Goal: Task Accomplishment & Management: Manage account settings

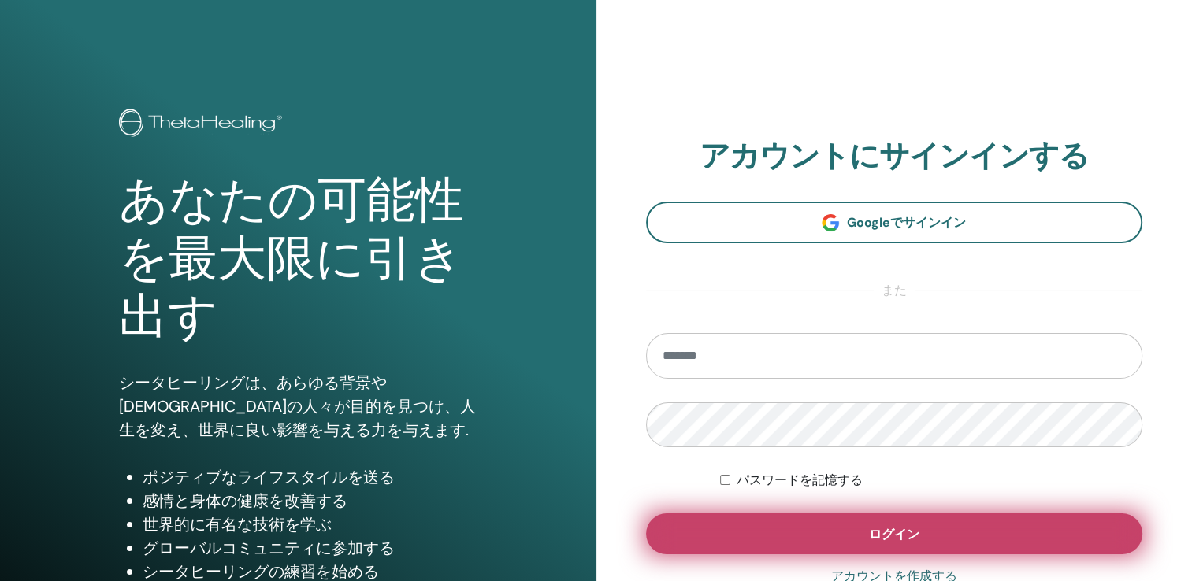
type input "**********"
click at [870, 533] on span "ログイン" at bounding box center [894, 534] width 50 height 17
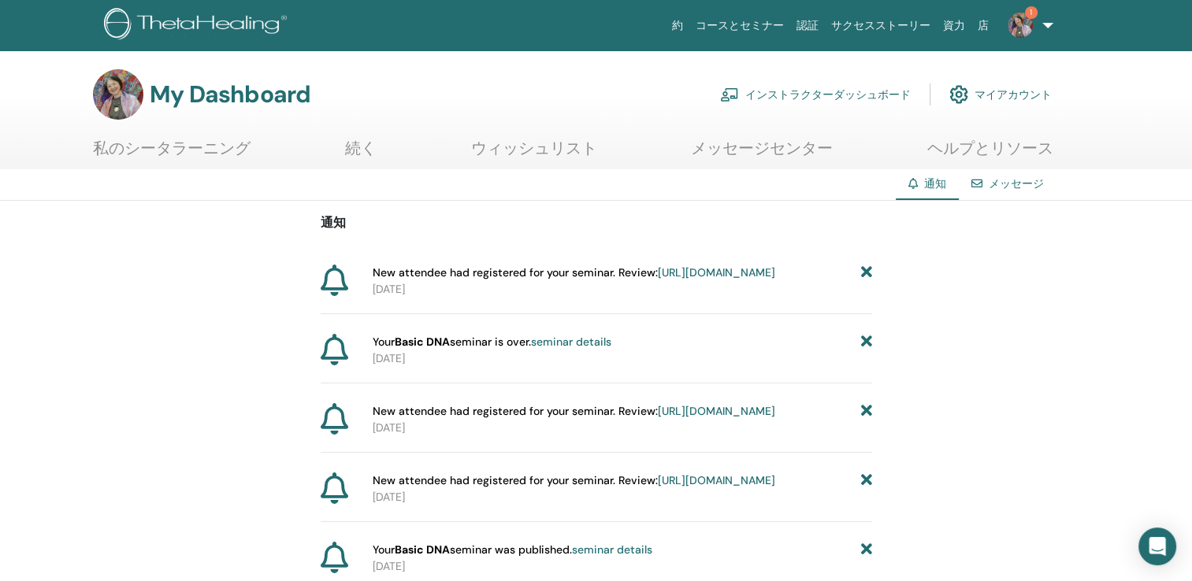
click at [658, 280] on link "https://member.thetahealing.com/instructor/seminar/372786/attendees" at bounding box center [716, 272] width 117 height 14
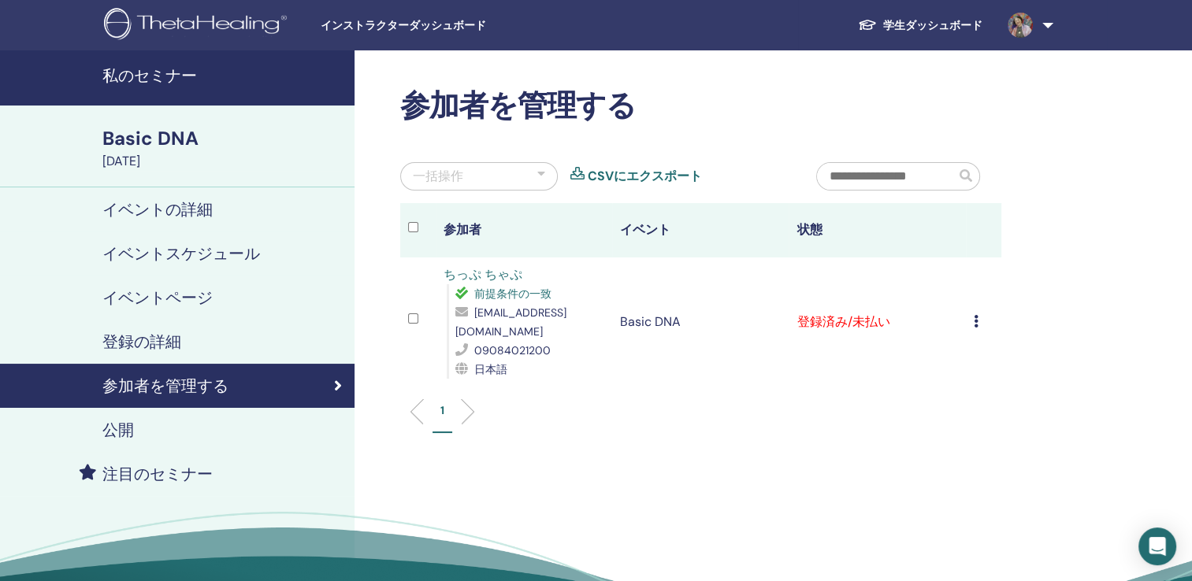
click at [974, 315] on icon at bounding box center [976, 321] width 5 height 13
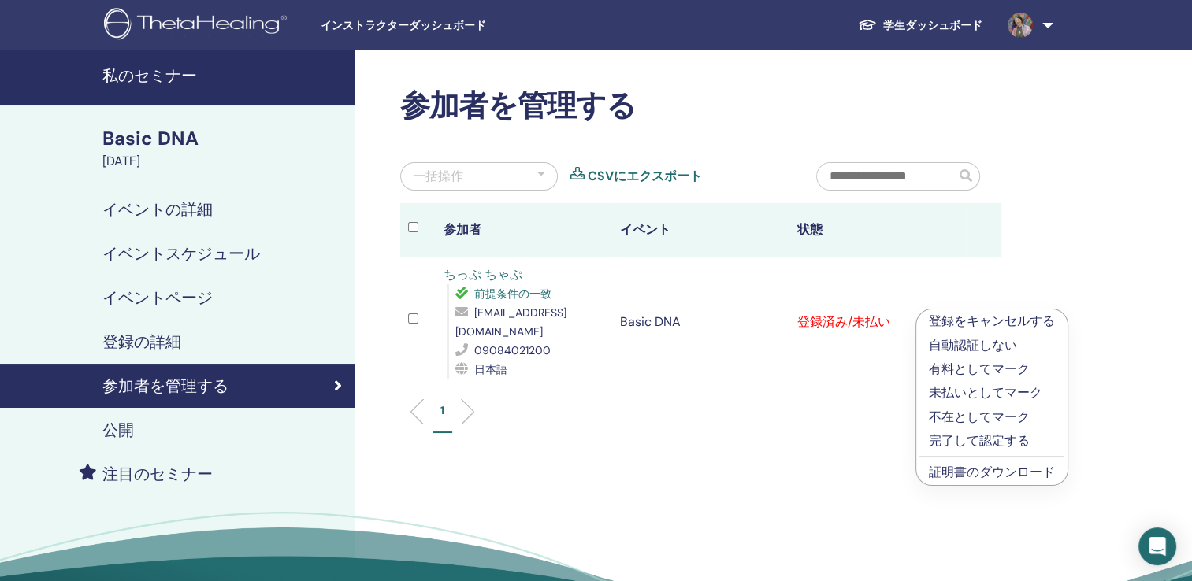
click at [952, 472] on link "証明書のダウンロード" at bounding box center [992, 472] width 126 height 17
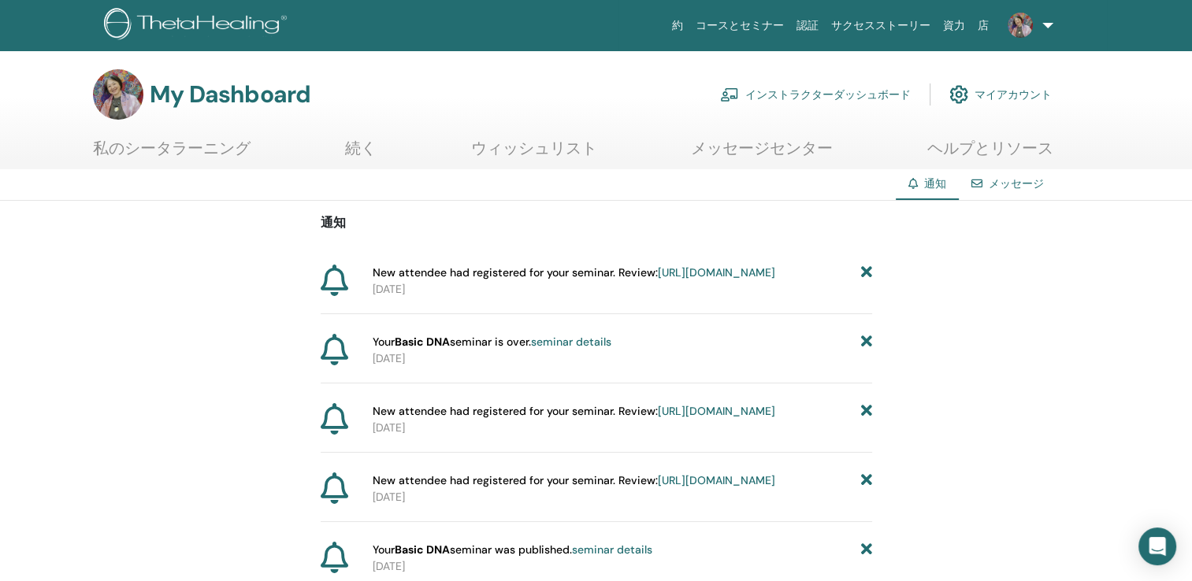
click at [658, 280] on link "[URL][DOMAIN_NAME]" at bounding box center [716, 272] width 117 height 14
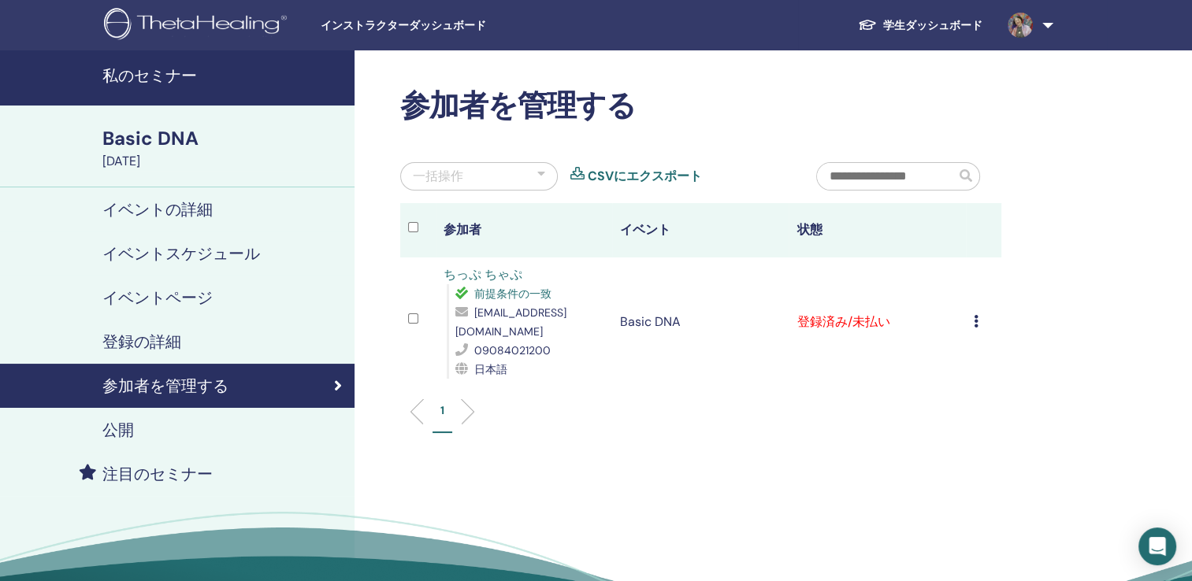
click at [977, 315] on icon at bounding box center [976, 321] width 5 height 13
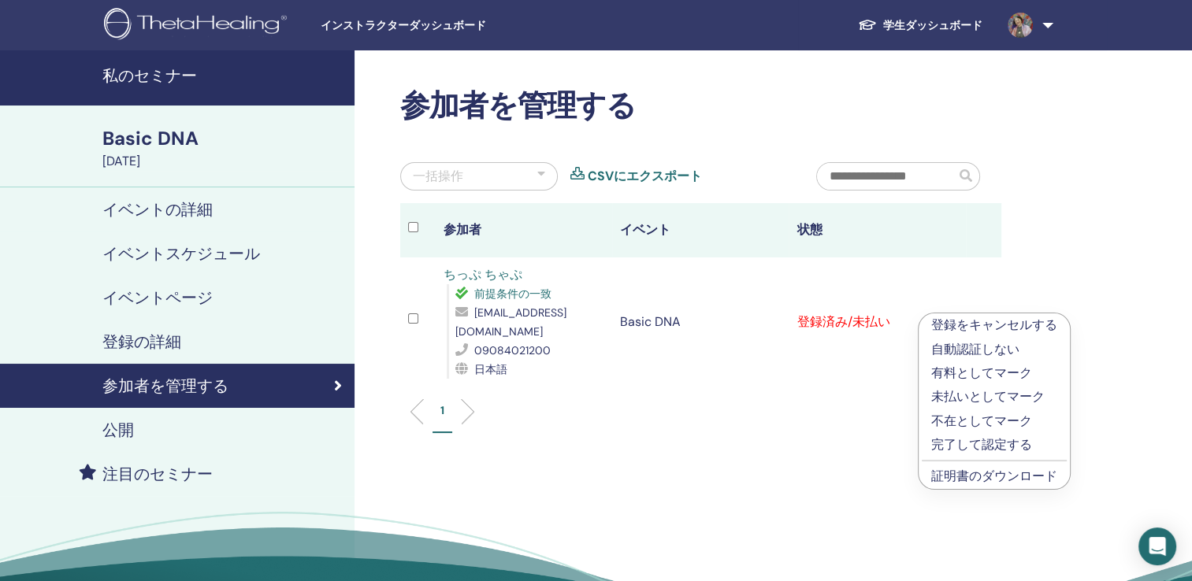
click at [205, 388] on h4 "参加者を管理する" at bounding box center [165, 386] width 126 height 19
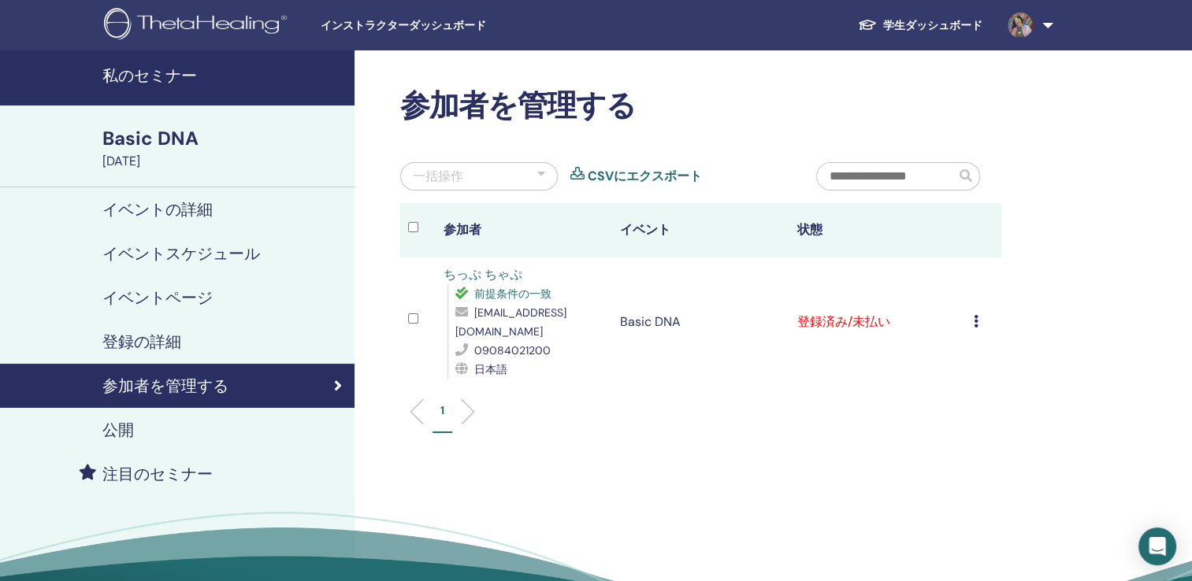
click at [448, 273] on link "ちっぷ ちゃぷ" at bounding box center [482, 274] width 79 height 17
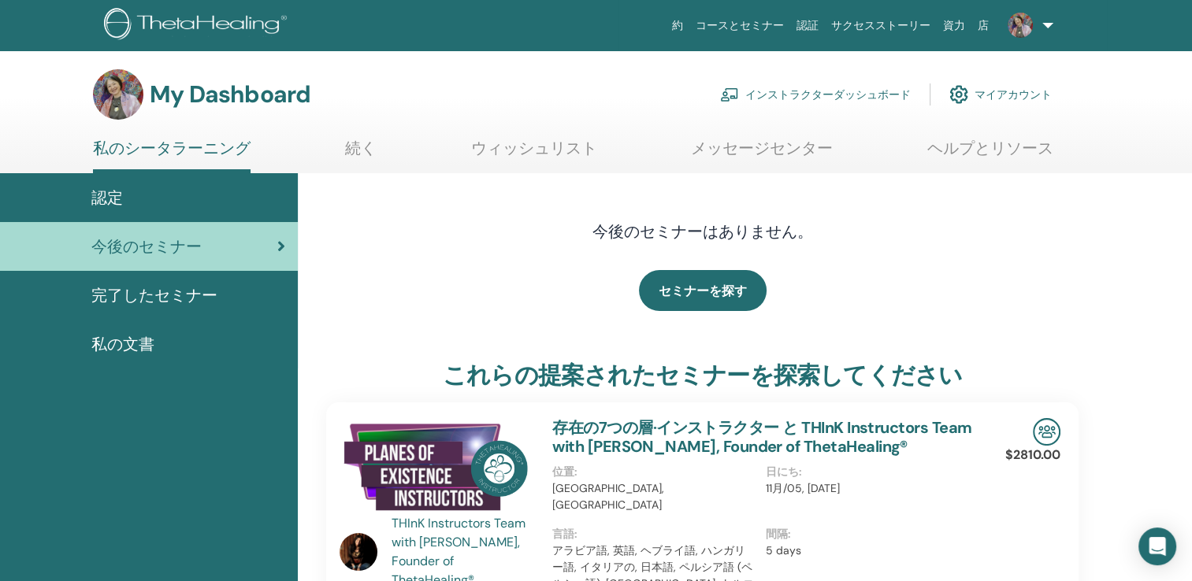
click at [149, 299] on span "完了したセミナー" at bounding box center [154, 296] width 126 height 24
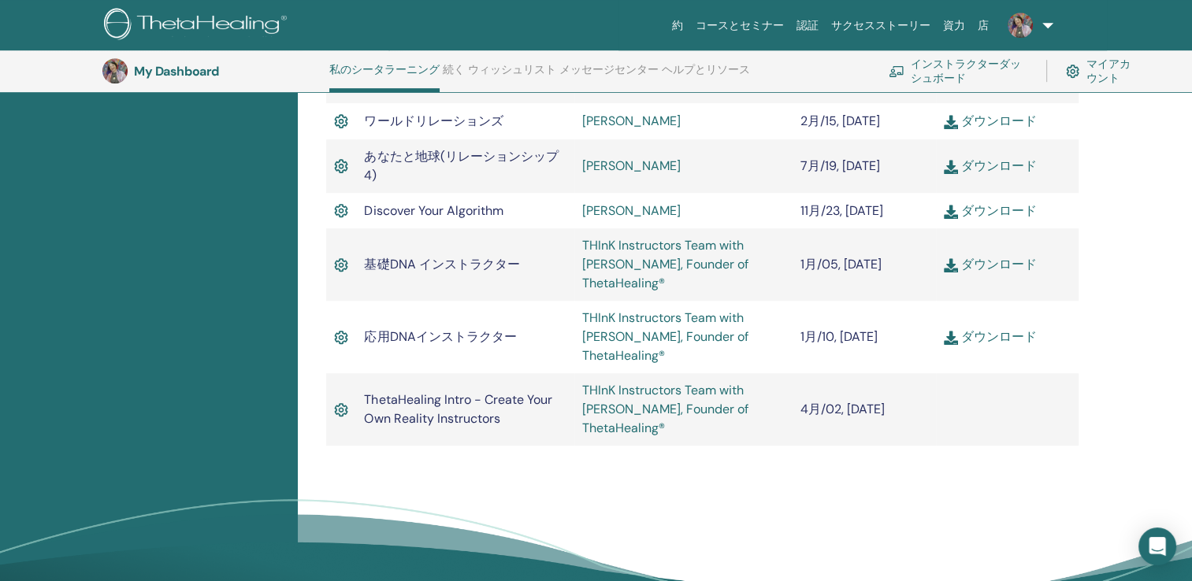
scroll to position [876, 0]
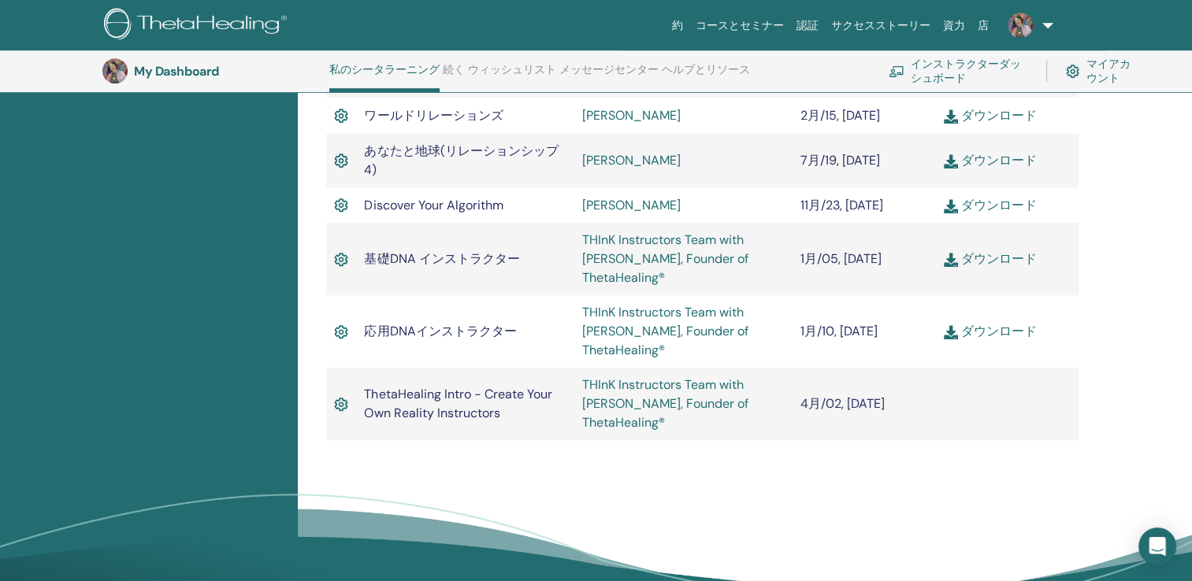
click at [936, 70] on link "インストラクターダッシュボード" at bounding box center [958, 71] width 139 height 35
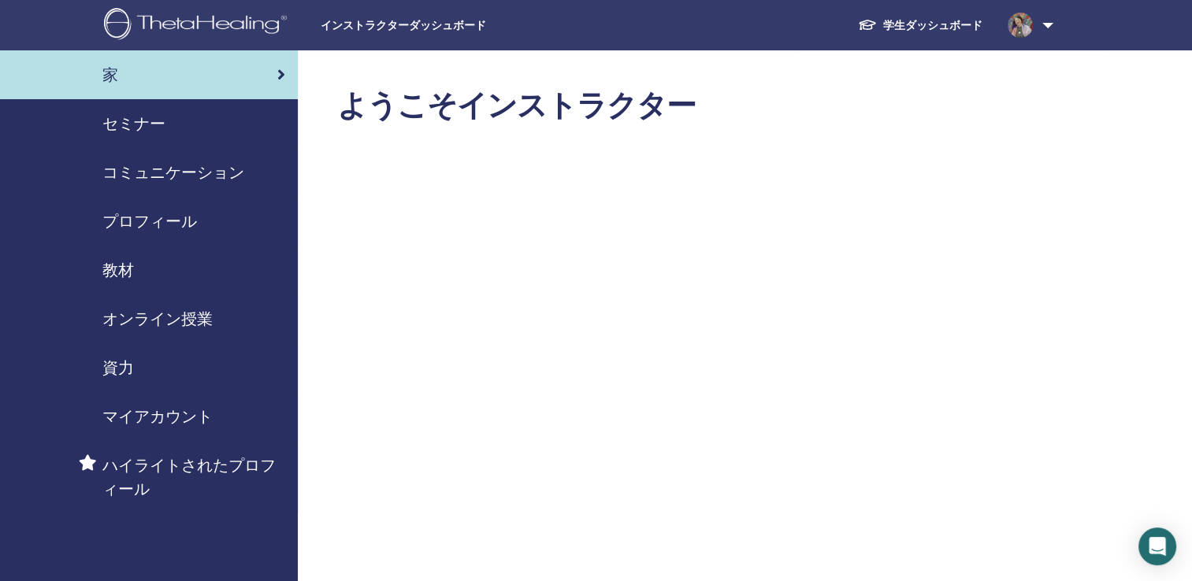
click at [128, 124] on span "セミナー" at bounding box center [133, 124] width 63 height 24
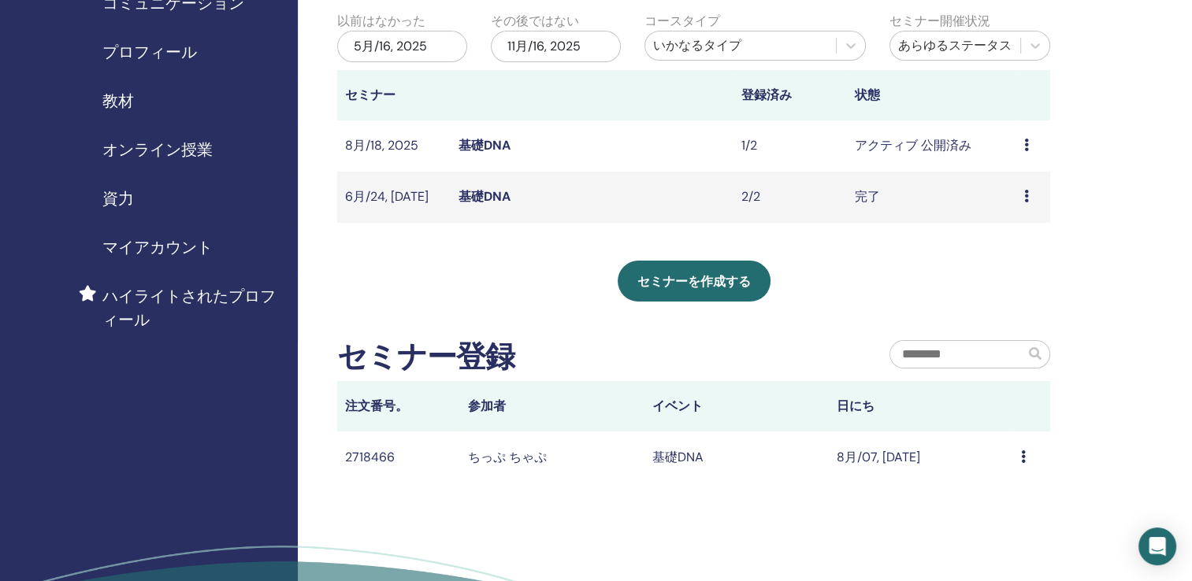
scroll to position [189, 0]
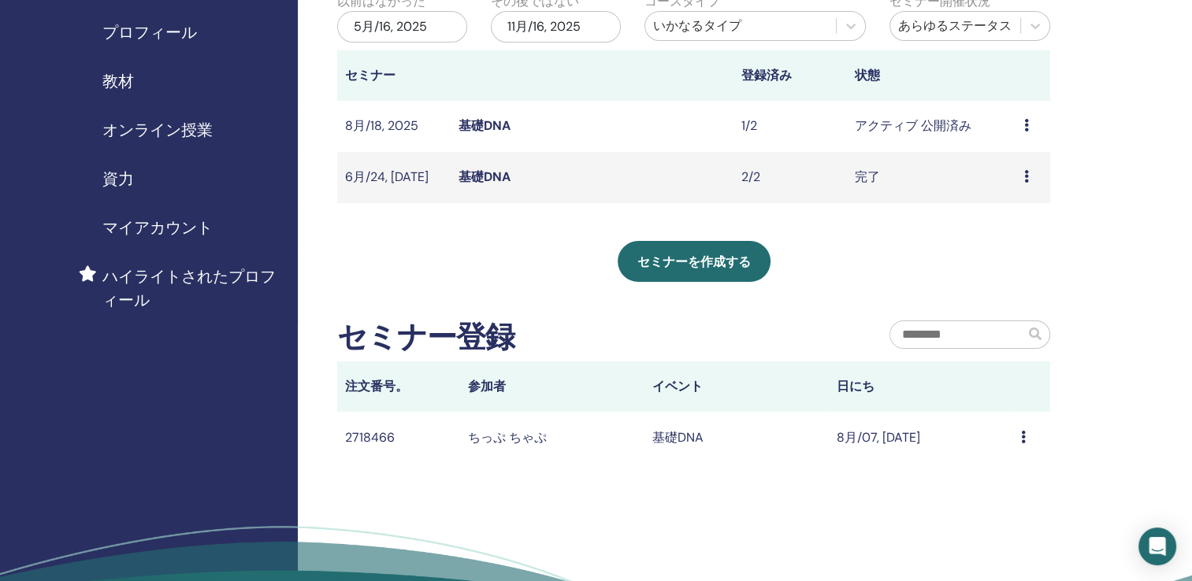
click at [1025, 436] on icon at bounding box center [1023, 437] width 5 height 13
click at [613, 510] on div "私のセミナー フィルターをカスタマイズして、今後 3 か月以降に開催されるセミナーを検索したり、3 か月以上前のセミナーをチェックしたりできます。 以前はなか…" at bounding box center [745, 272] width 894 height 822
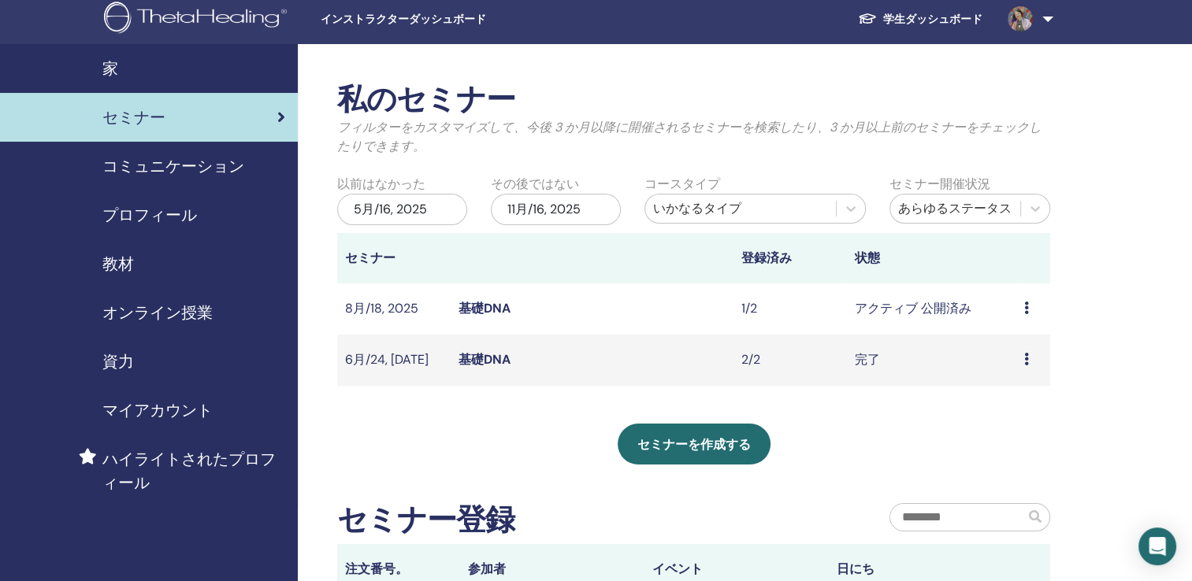
scroll to position [0, 0]
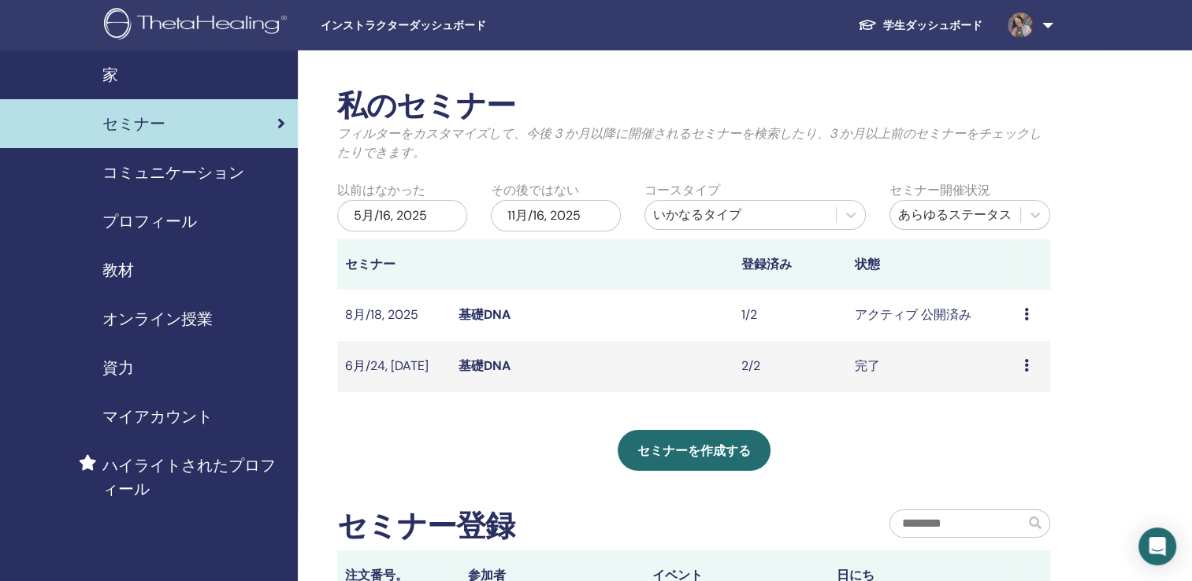
click at [493, 316] on link "基礎DNA" at bounding box center [484, 314] width 52 height 17
